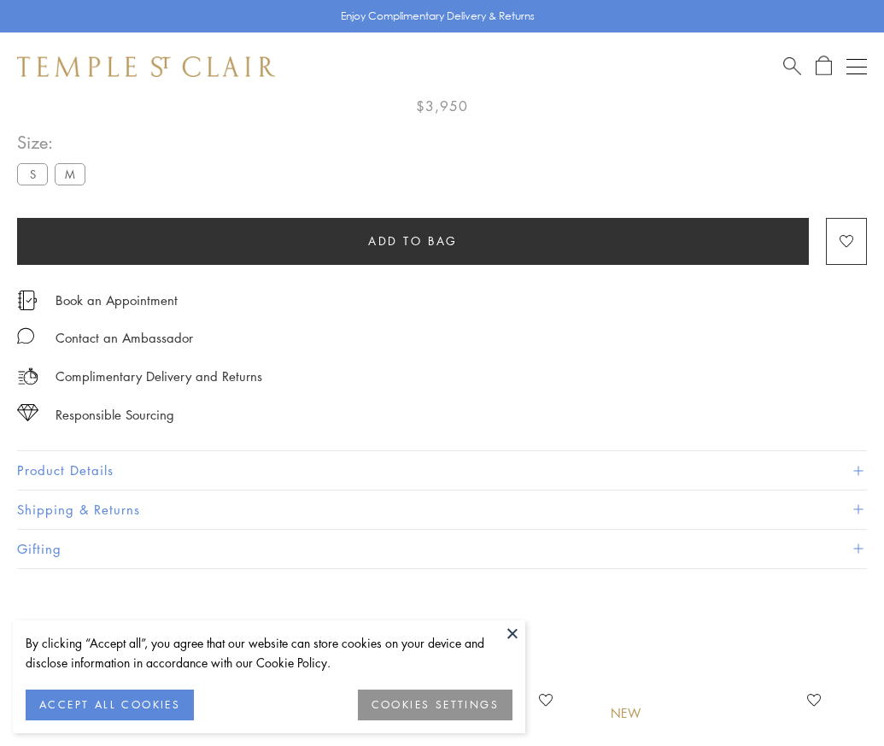
click at [413, 239] on span "Add to bag" at bounding box center [413, 240] width 90 height 19
